Goal: Book appointment/travel/reservation

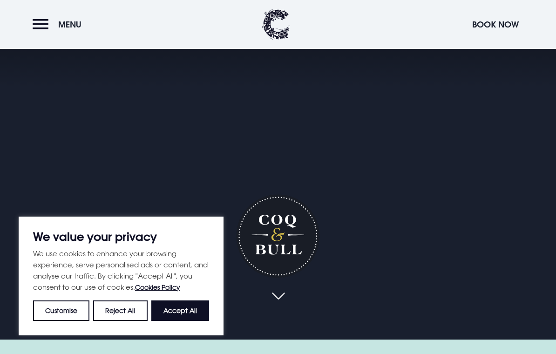
click at [171, 321] on button "Accept All" at bounding box center [180, 311] width 58 height 21
checkbox input "true"
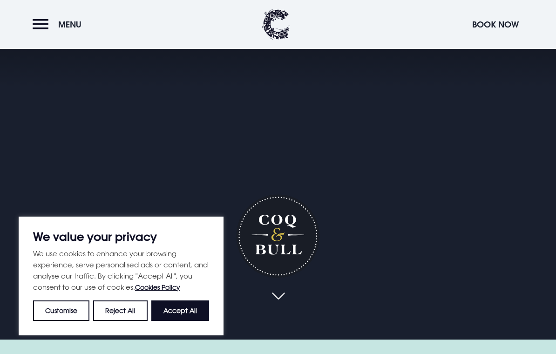
checkbox input "true"
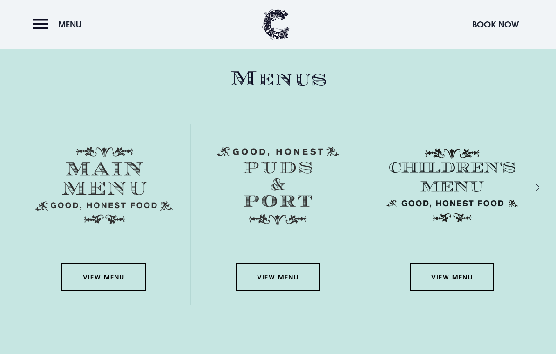
scroll to position [1289, 0]
click at [82, 292] on link "View Menu" at bounding box center [104, 278] width 84 height 28
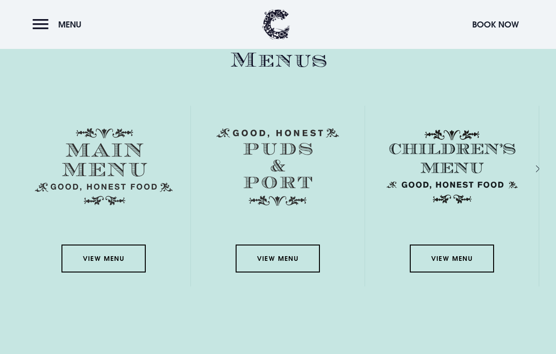
scroll to position [1309, 0]
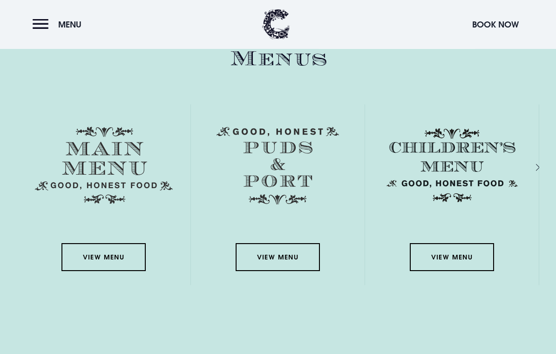
click at [299, 272] on link "View Menu" at bounding box center [278, 258] width 84 height 28
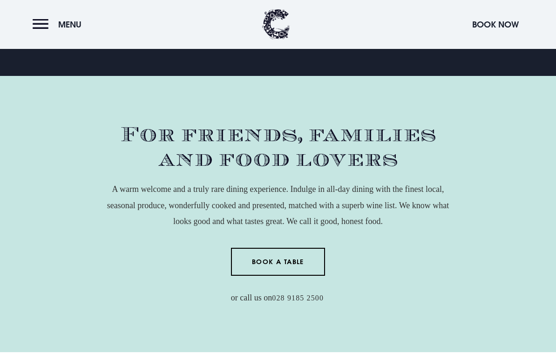
scroll to position [278, 0]
click at [301, 268] on link "Book a Table" at bounding box center [278, 262] width 95 height 28
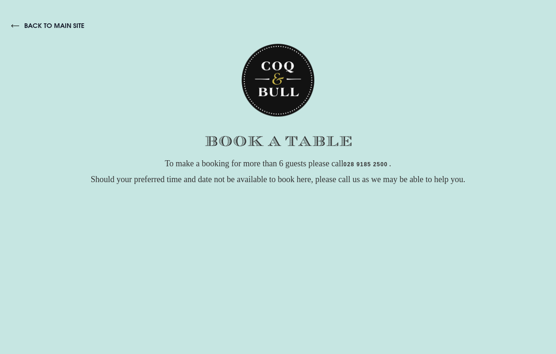
checkbox input "true"
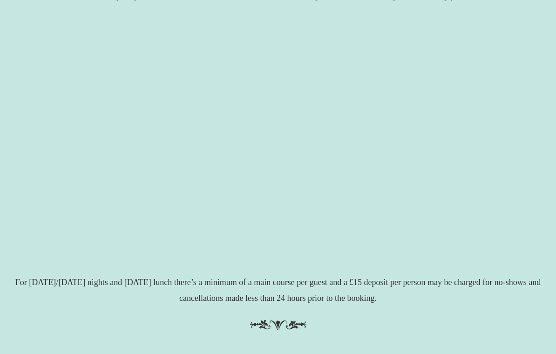
scroll to position [184, 0]
